Goal: Task Accomplishment & Management: Use online tool/utility

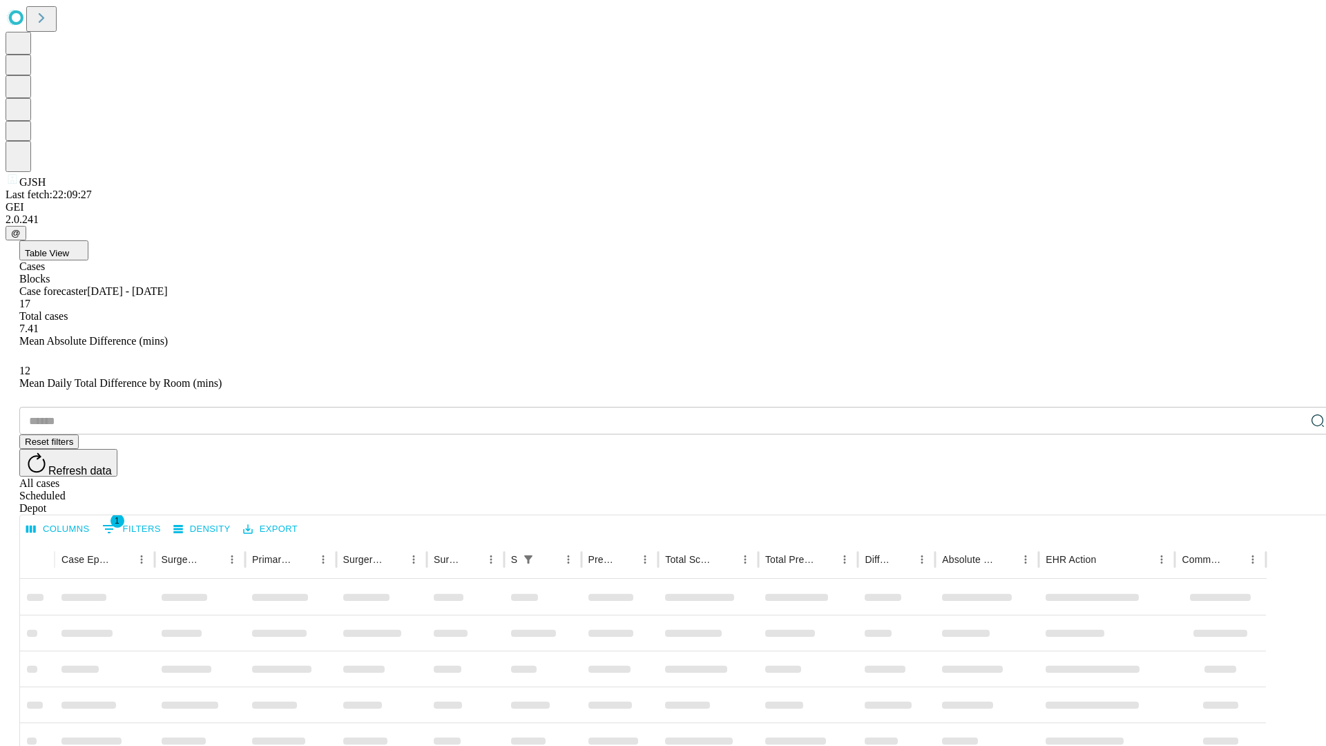
click at [1290, 502] on div "Depot" at bounding box center [676, 508] width 1315 height 12
